Goal: Information Seeking & Learning: Learn about a topic

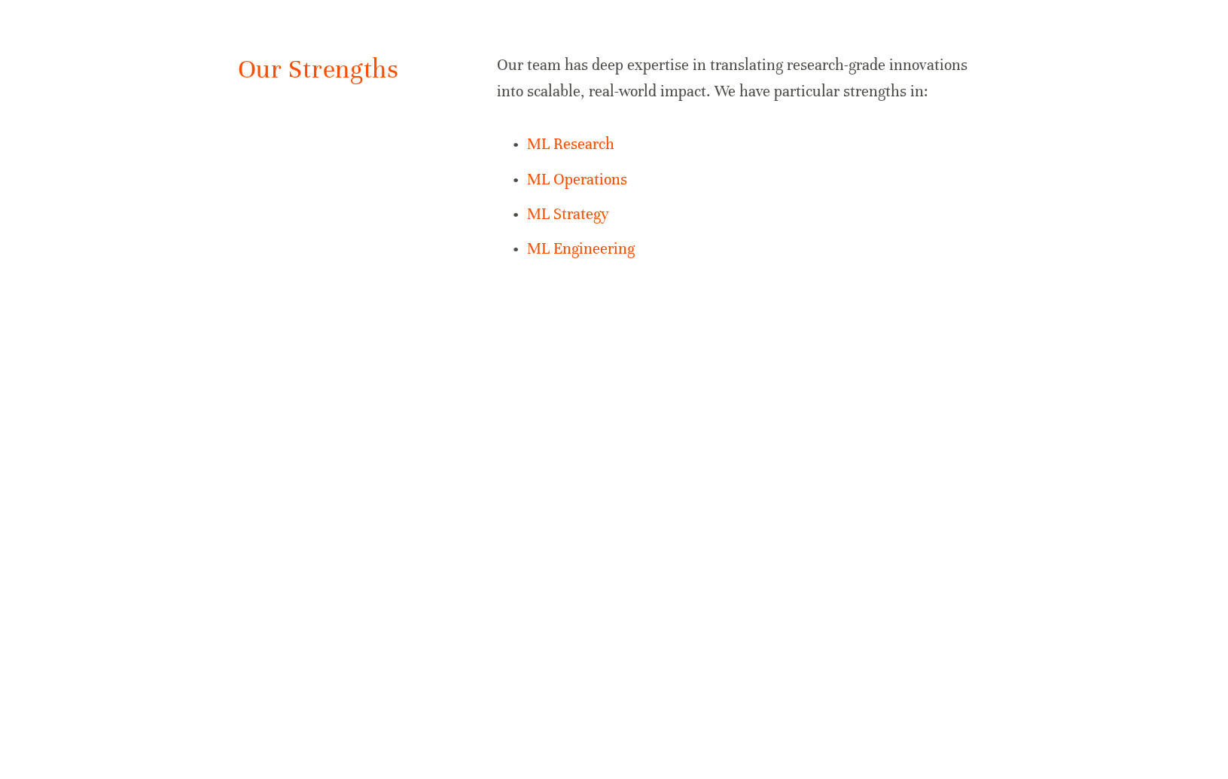
scroll to position [1244, 0]
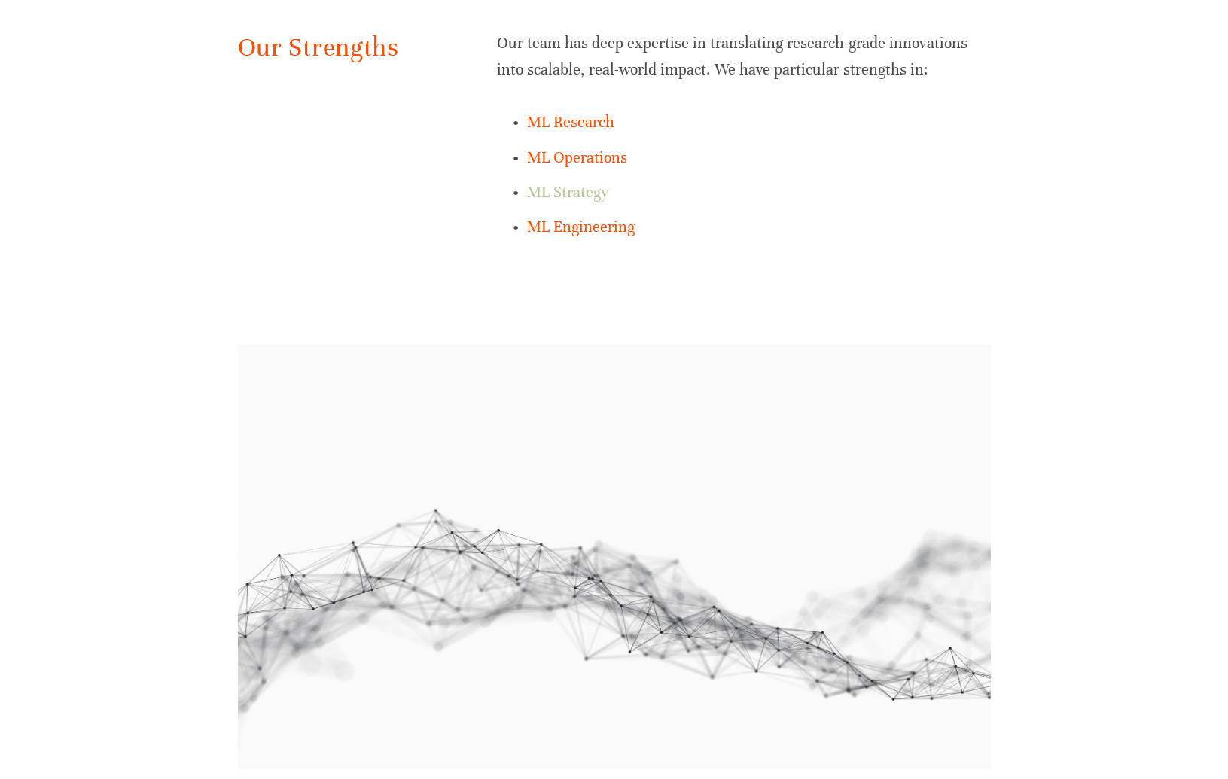
click at [573, 189] on link "ML Strategy" at bounding box center [568, 192] width 82 height 19
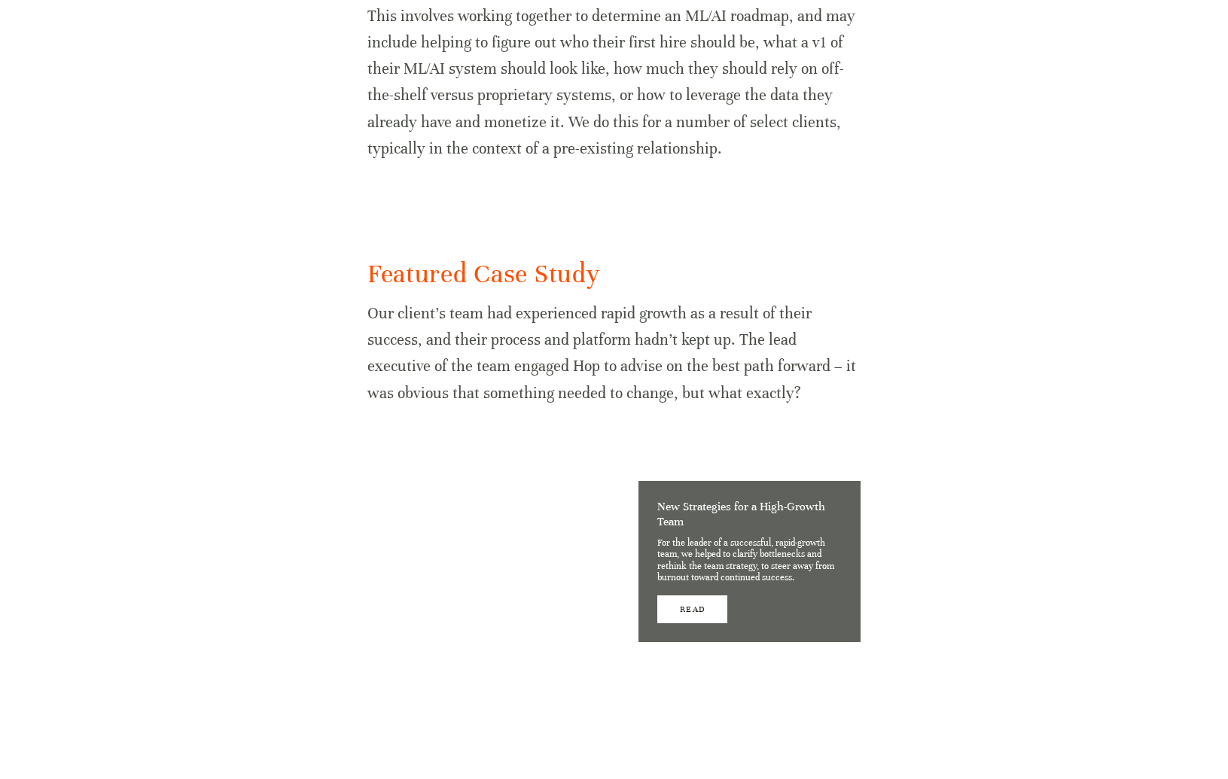
scroll to position [1222, 0]
